Goal: Task Accomplishment & Management: Complete application form

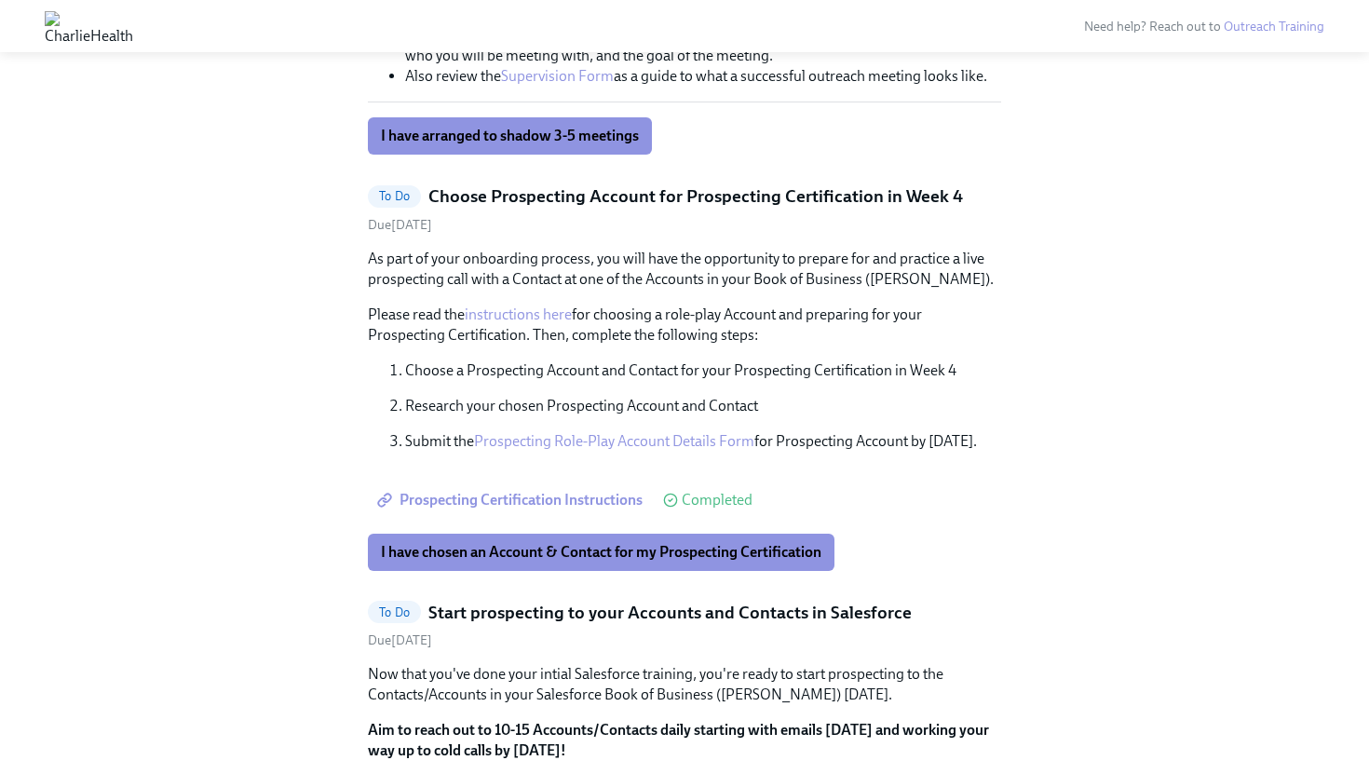
scroll to position [1788, 0]
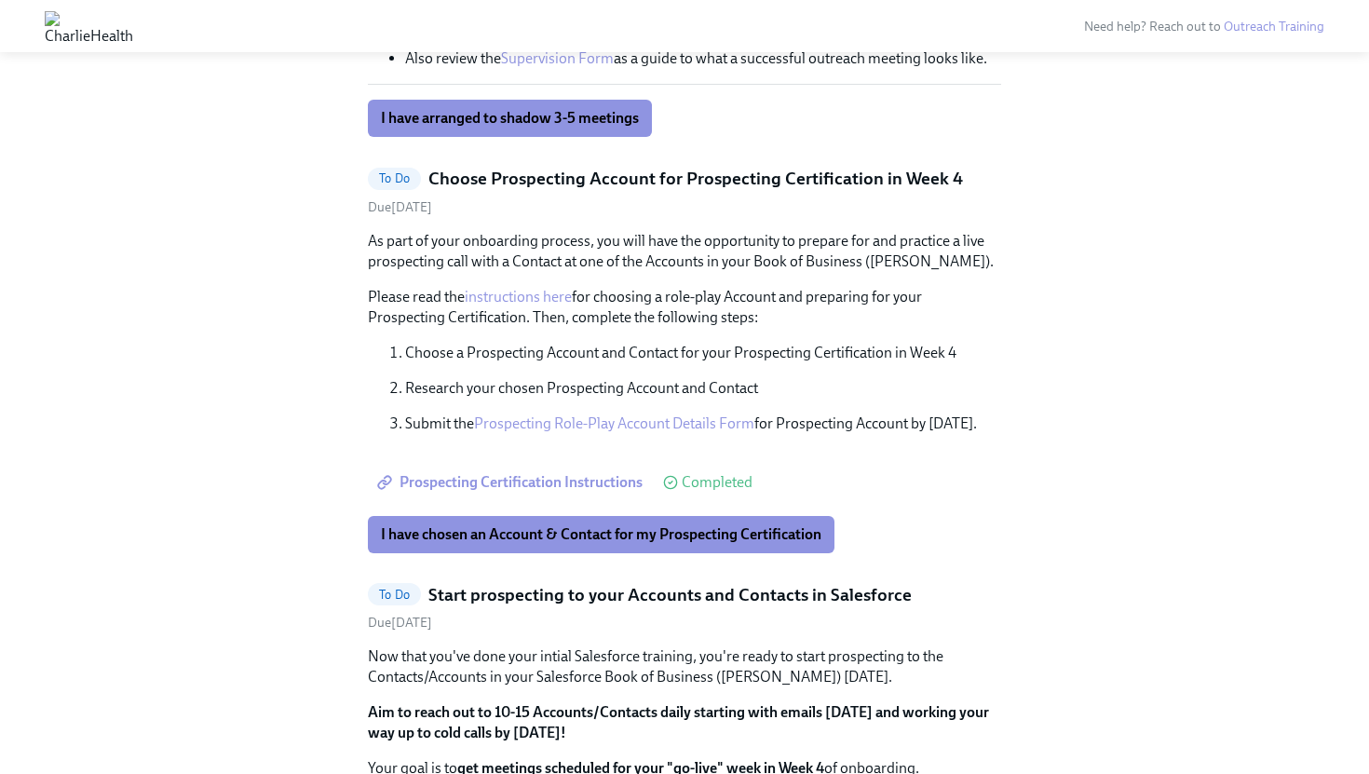
click at [795, 420] on p "Submit the Prospecting Role-Play Account Details Form for Prospecting Account b…" at bounding box center [703, 423] width 596 height 20
click at [586, 538] on span "I have chosen an Account & Contact for my Prospecting Certification" at bounding box center [601, 534] width 440 height 19
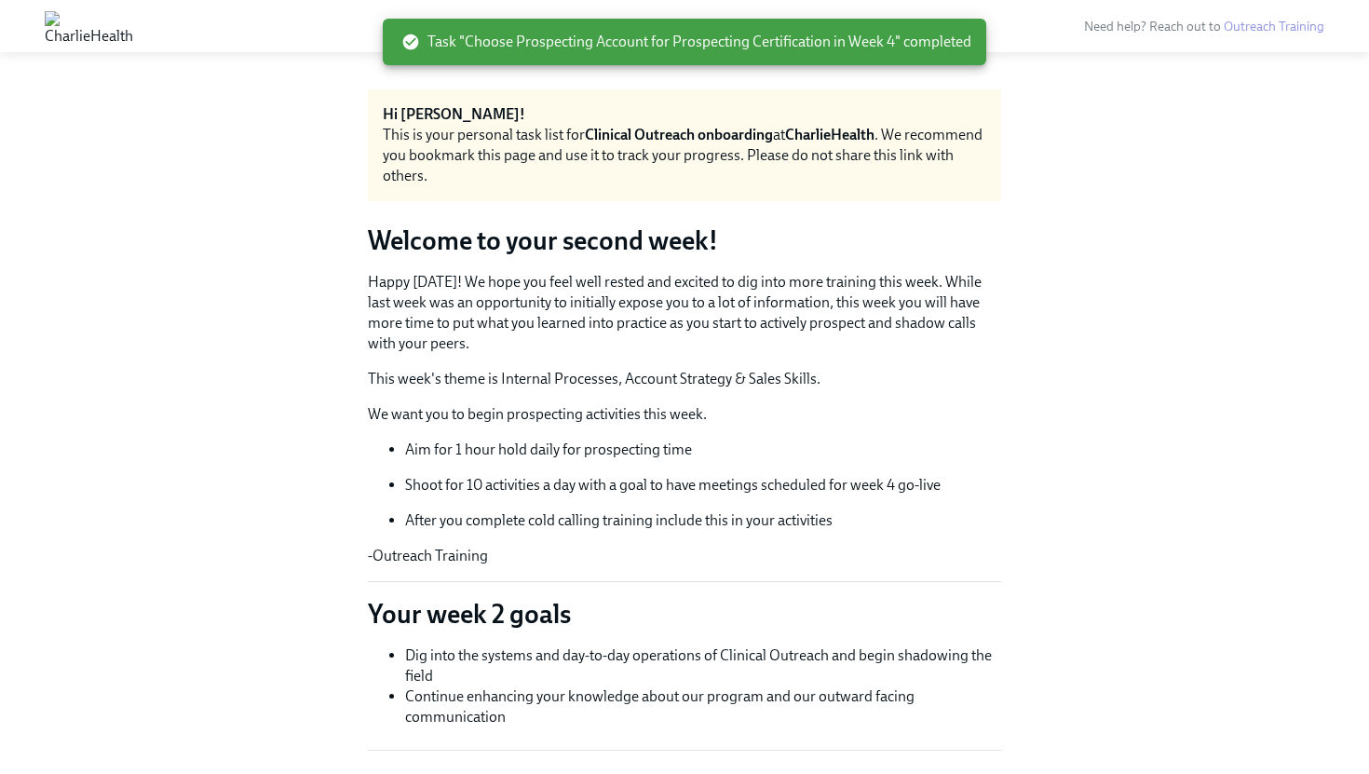
scroll to position [0, 0]
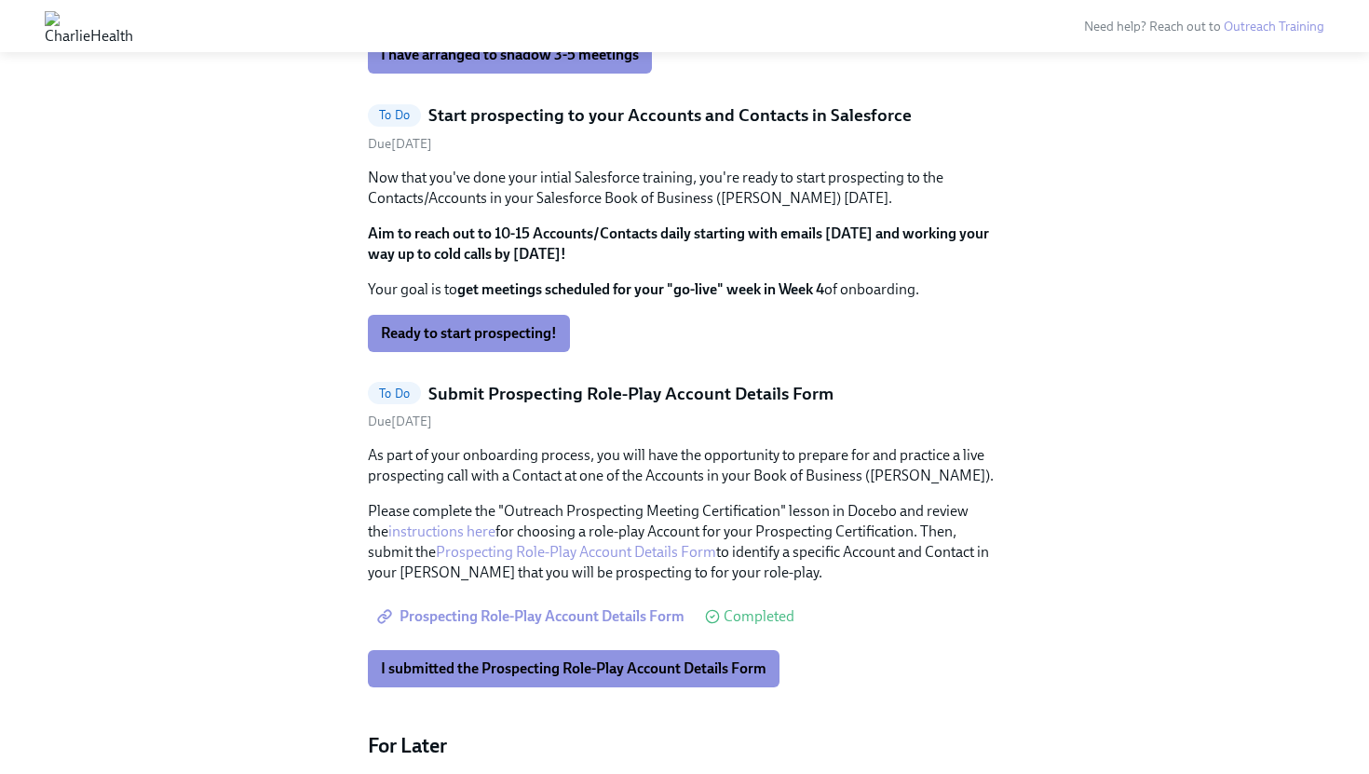
scroll to position [1867, 0]
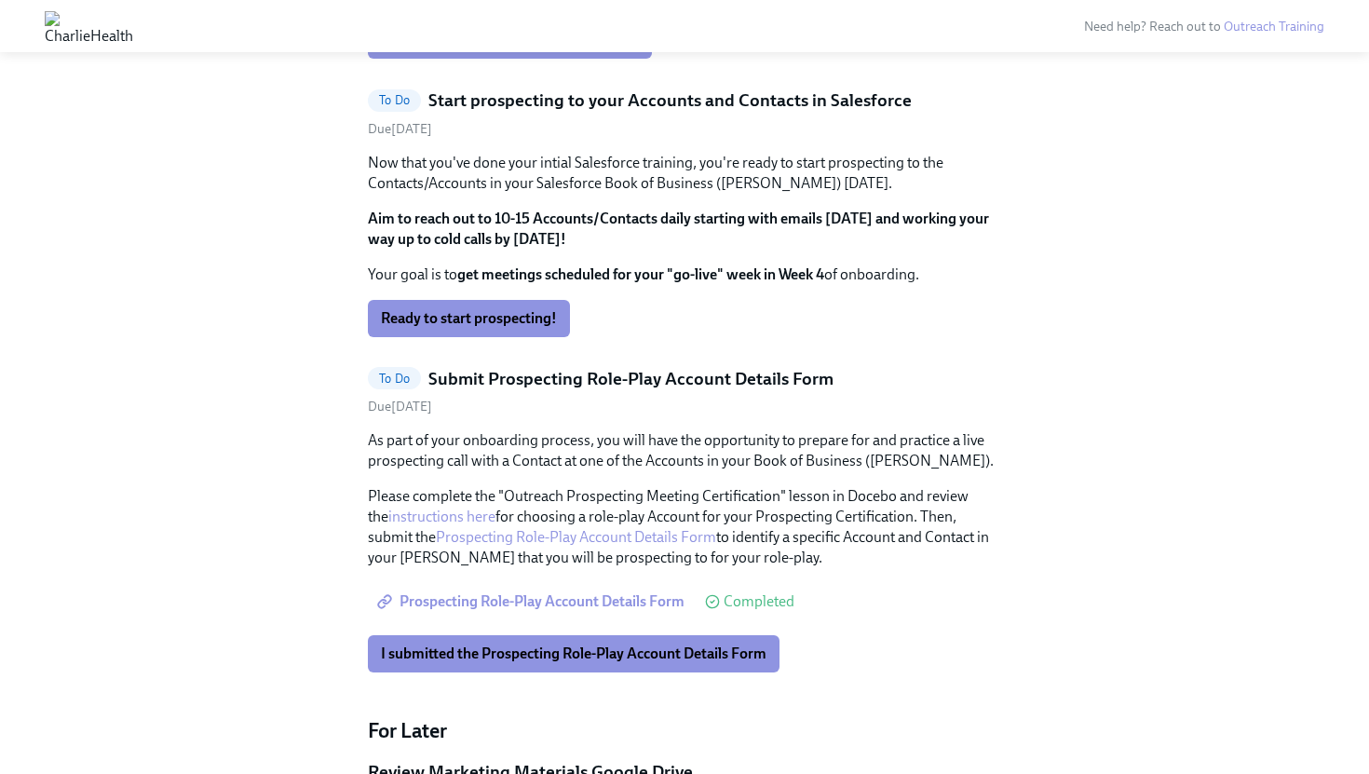
click at [573, 540] on link "Prospecting Role-Play Account Details Form" at bounding box center [576, 537] width 280 height 18
click at [196, 573] on div "Hi [PERSON_NAME]! This is your personal task list for Clinical Outreach onboard…" at bounding box center [684, 599] width 1309 height 4739
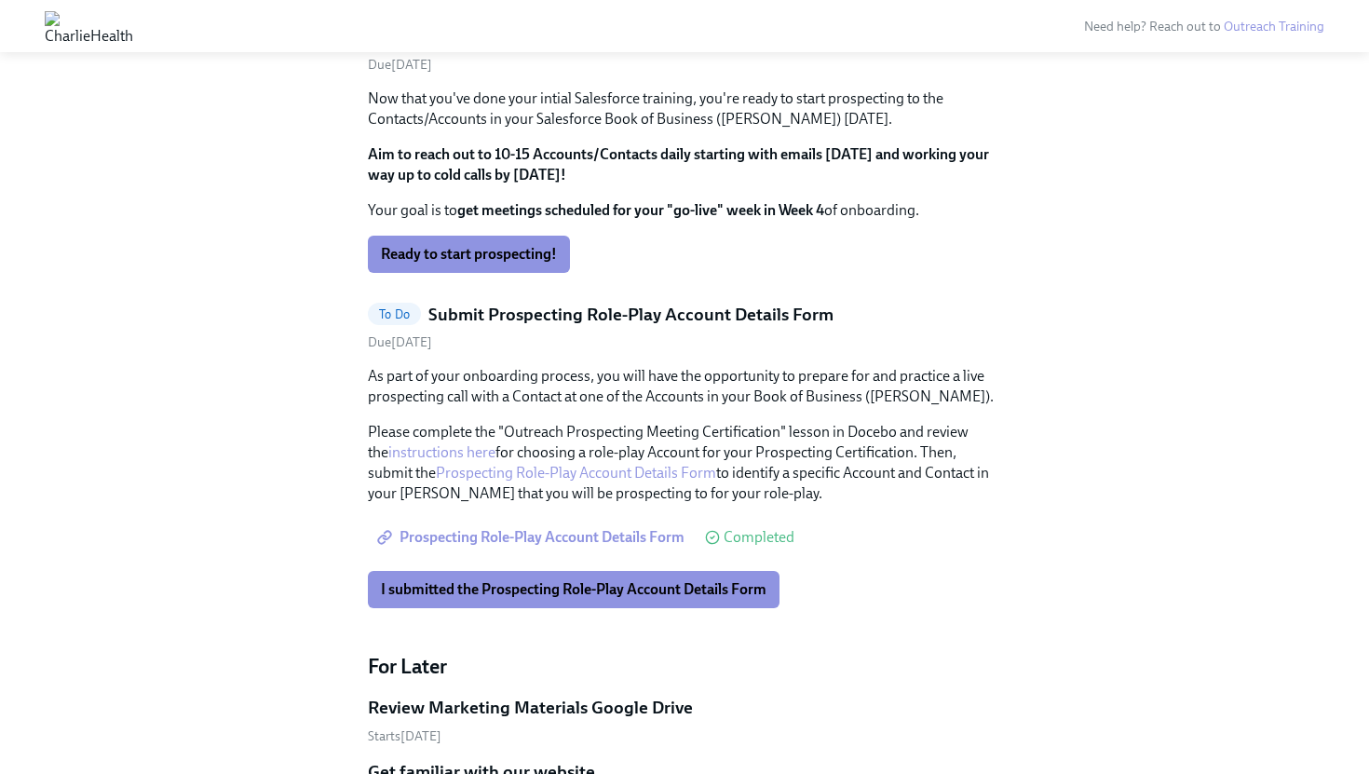
scroll to position [1940, 0]
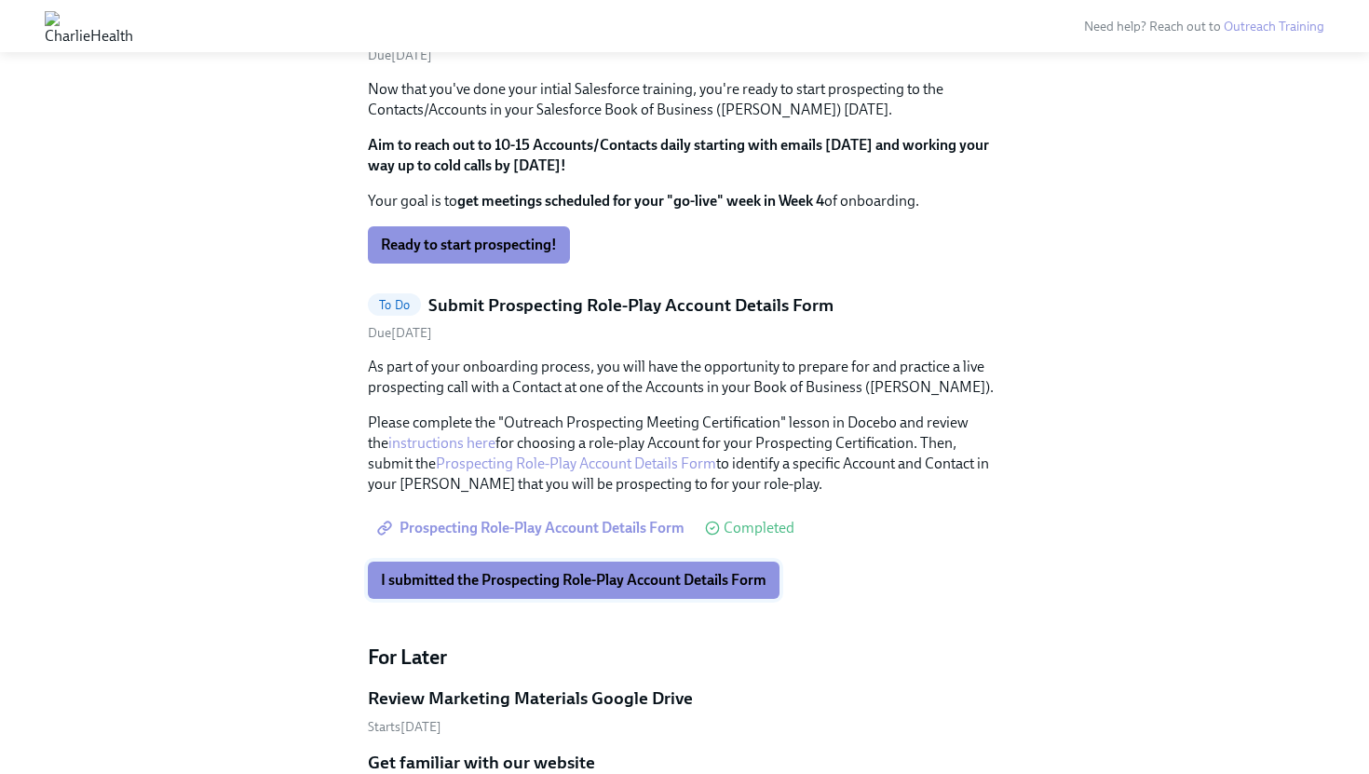
click at [473, 569] on button "I submitted the Prospecting Role-Play Account Details Form" at bounding box center [573, 579] width 411 height 37
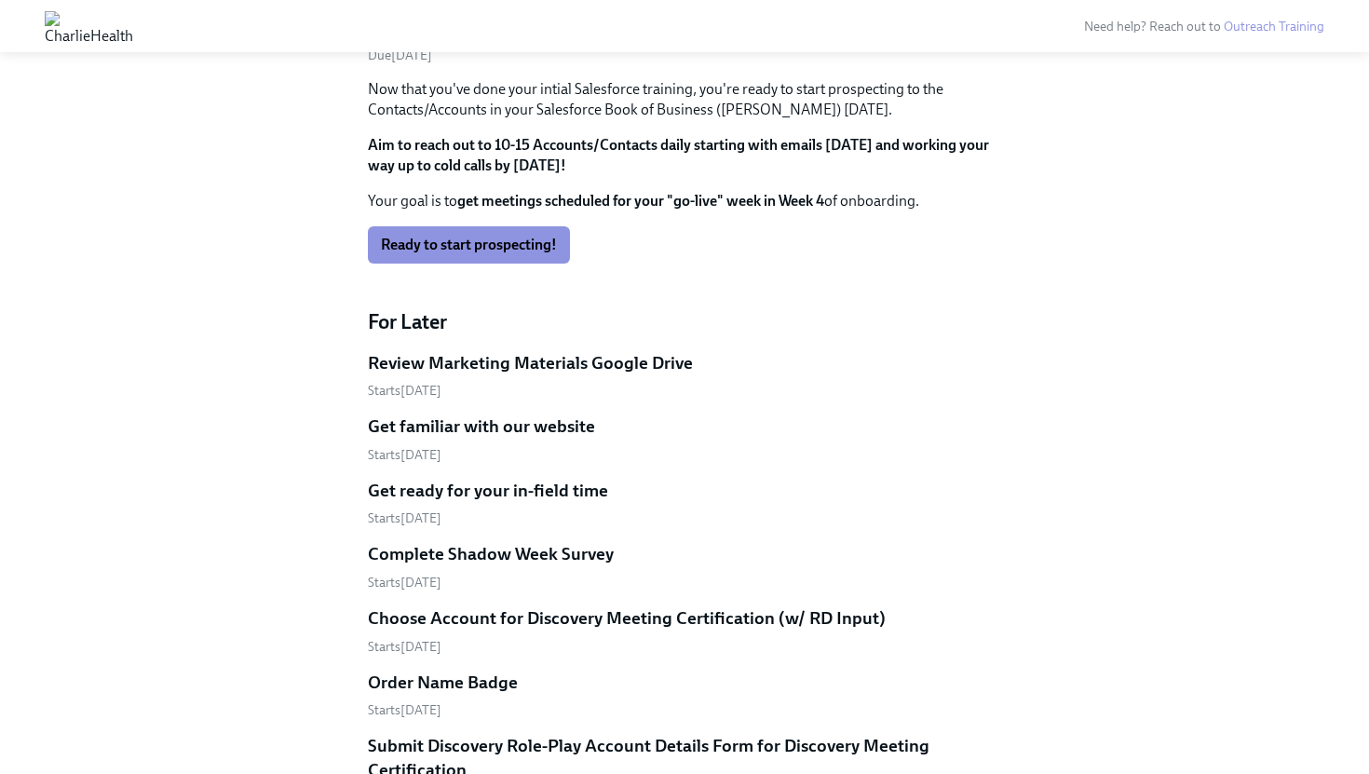
scroll to position [2088, 0]
